Goal: Transaction & Acquisition: Download file/media

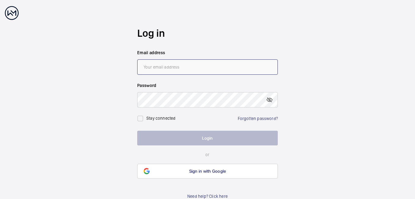
type input "[PERSON_NAME][EMAIL_ADDRESS][DOMAIN_NAME]"
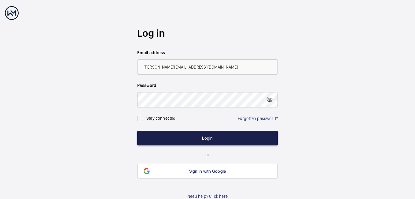
click at [200, 142] on button "Login" at bounding box center [207, 138] width 141 height 15
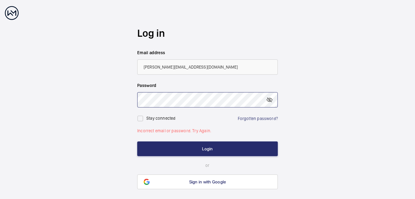
click at [137, 141] on button "Login" at bounding box center [207, 148] width 141 height 15
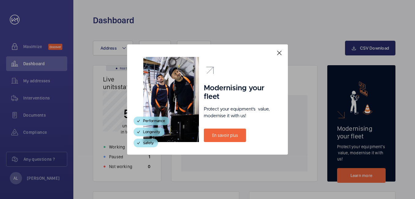
click at [279, 48] on div "Modernising your fleet Protect your equipment's  value, modernise it with us! E…" at bounding box center [207, 99] width 161 height 110
click at [277, 53] on mat-icon at bounding box center [279, 52] width 7 height 7
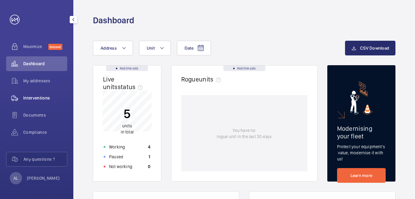
click at [40, 98] on span "Interventions" at bounding box center [45, 98] width 44 height 6
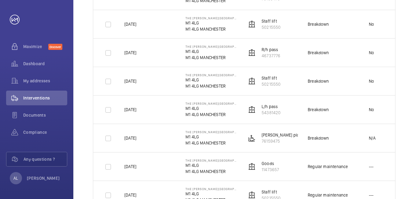
scroll to position [359, 0]
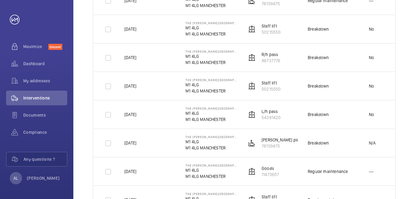
click at [323, 33] on td "Breakdown" at bounding box center [328, 29] width 61 height 28
click at [109, 31] on input "checkbox" at bounding box center [108, 29] width 12 height 12
checkbox input "true"
drag, startPoint x: 346, startPoint y: 41, endPoint x: 276, endPoint y: 36, distance: 70.9
click at [0, 0] on tr "[DATE] The [PERSON_NAME] Hotel M1 4LG M1 4LG MANCHESTER Staff lift 50215550 Bre…" at bounding box center [0, 0] width 0 height 0
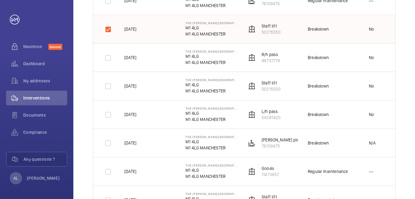
drag, startPoint x: 396, startPoint y: 39, endPoint x: 407, endPoint y: 35, distance: 12.0
click at [408, 35] on div "Date Address Unit Equipment type Visit 1 – 30 of 103 Download 1 report Date Add…" at bounding box center [244, 161] width 342 height 931
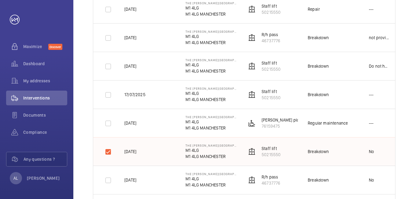
scroll to position [145, 0]
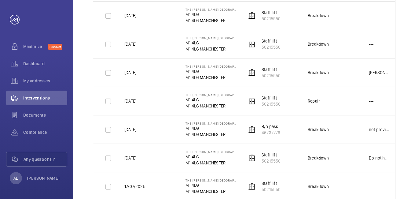
click at [392, 93] on td at bounding box center [401, 101] width 22 height 28
click at [391, 95] on td at bounding box center [401, 101] width 22 height 28
click at [73, 19] on mat-icon "button" at bounding box center [73, 19] width 7 height 5
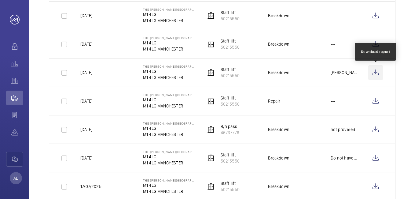
click at [376, 74] on wm-front-icon-button at bounding box center [375, 72] width 15 height 15
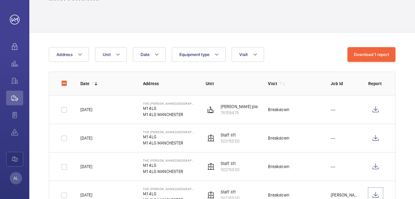
scroll to position [54, 0]
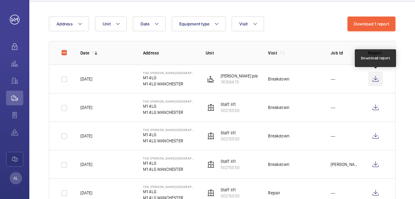
click at [376, 80] on wm-front-icon-button at bounding box center [375, 79] width 15 height 15
